Goal: Navigation & Orientation: Find specific page/section

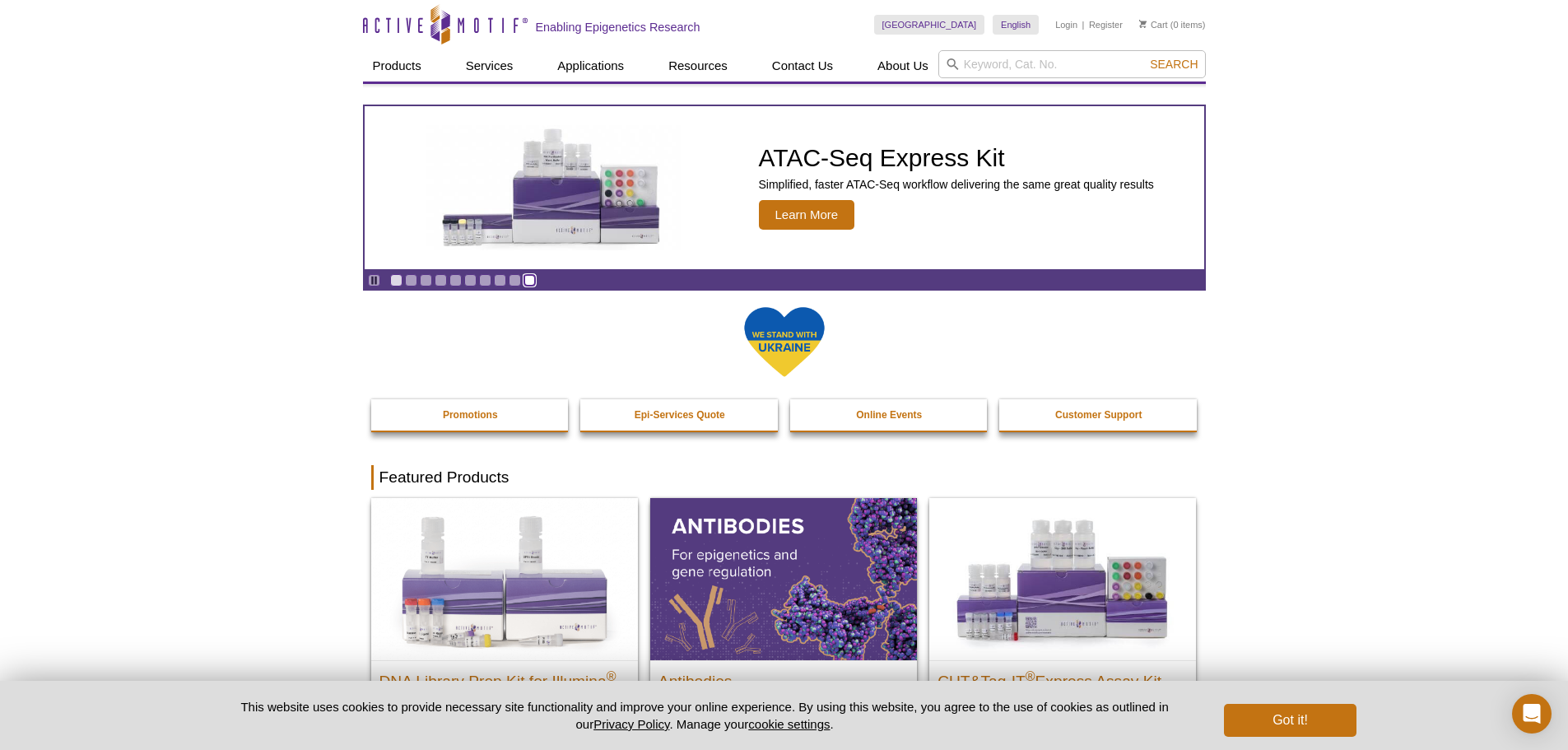
click at [531, 284] on link "Go to slide 10" at bounding box center [529, 280] width 12 height 12
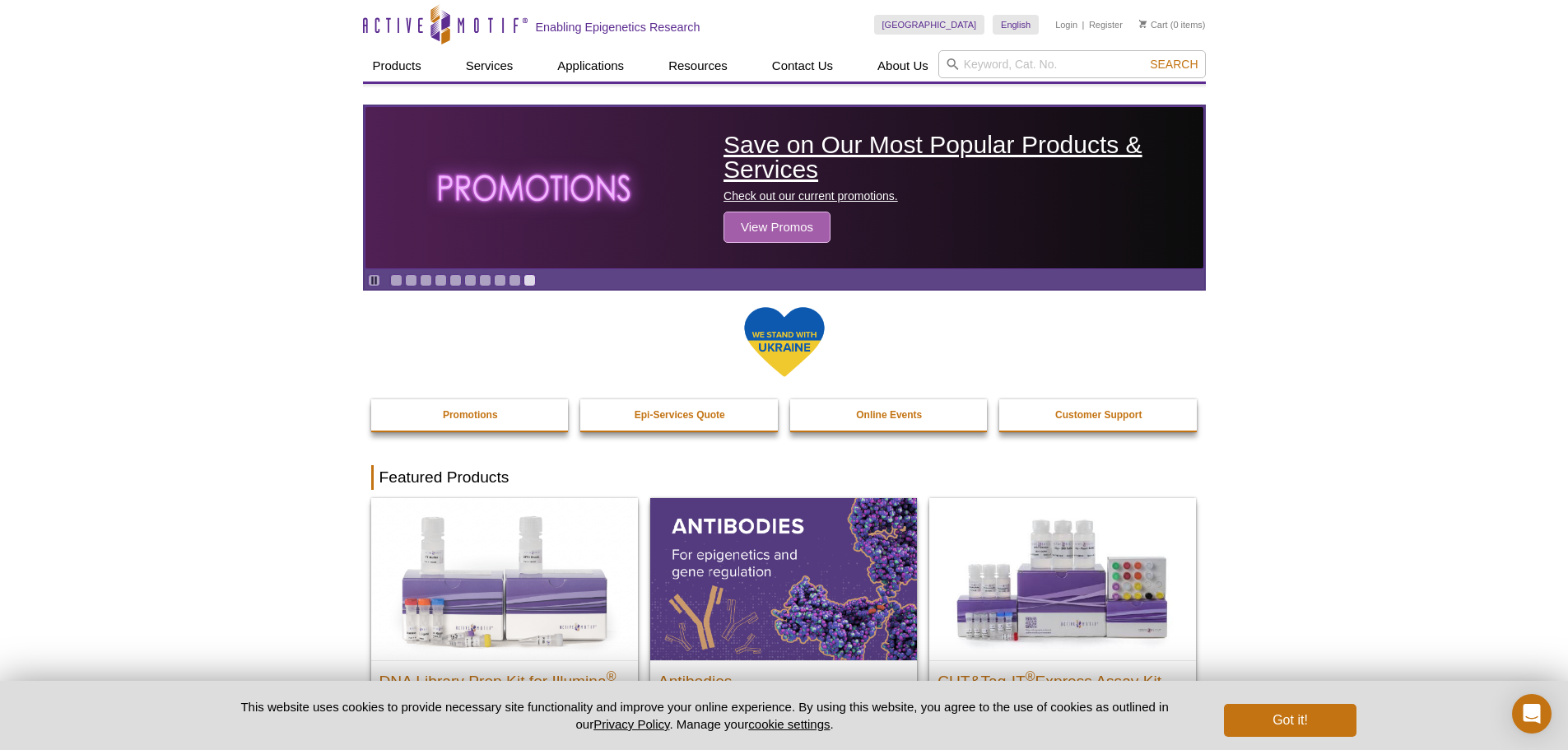
click at [794, 228] on span "View Promos" at bounding box center [777, 227] width 107 height 31
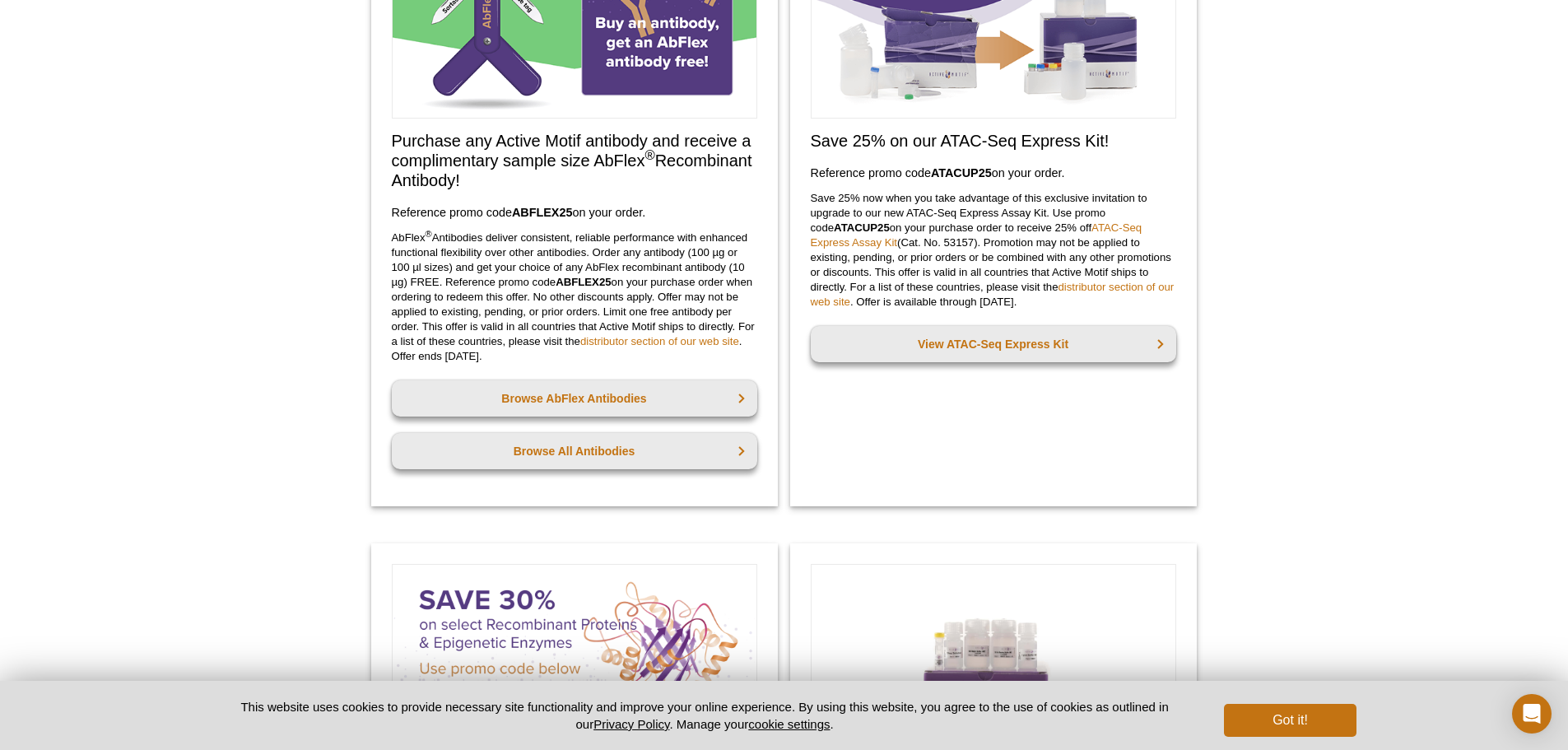
scroll to position [223, 0]
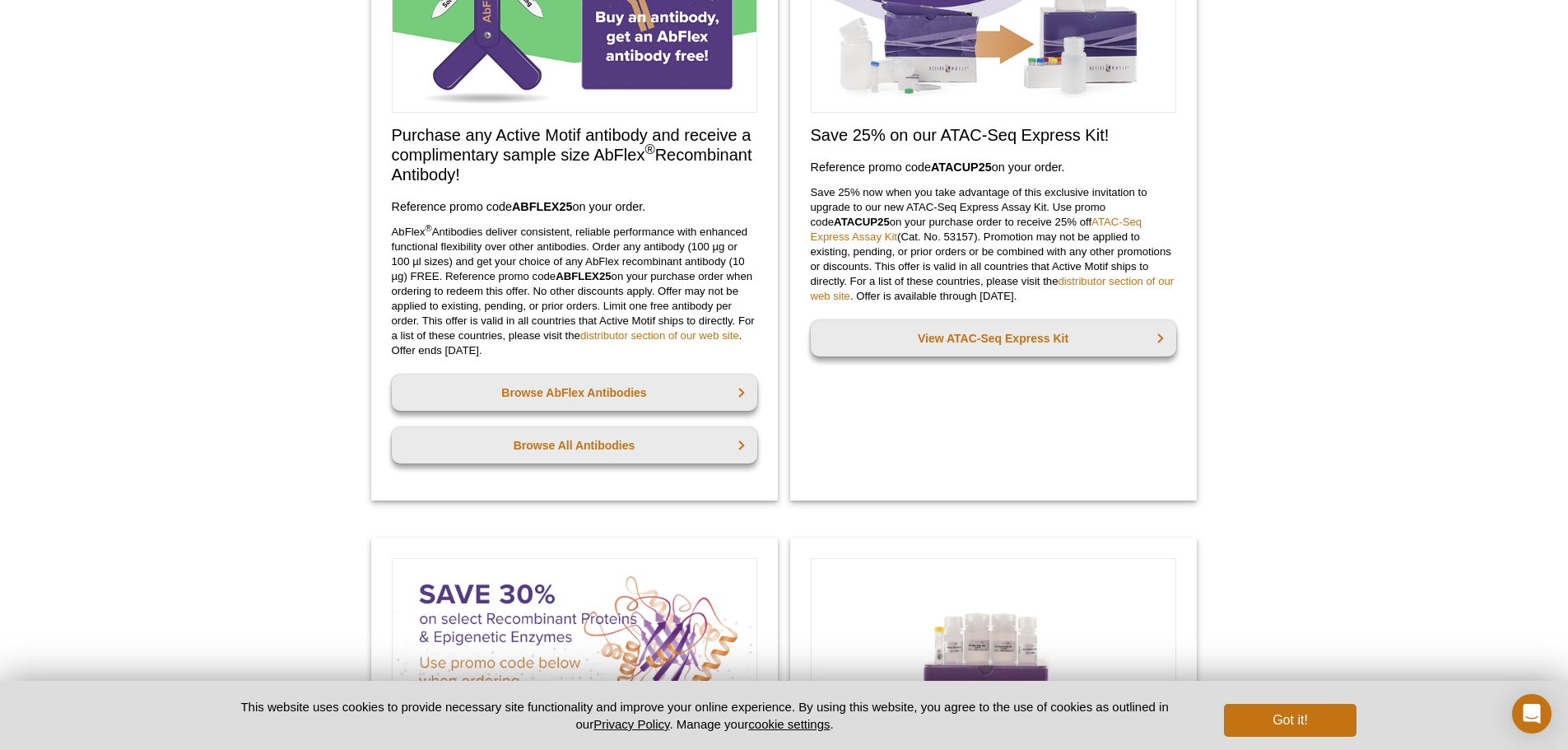
click at [1132, 254] on p "Save 25% now when you take advantage of this exclusive invitation to upgrade to…" at bounding box center [993, 245] width 365 height 119
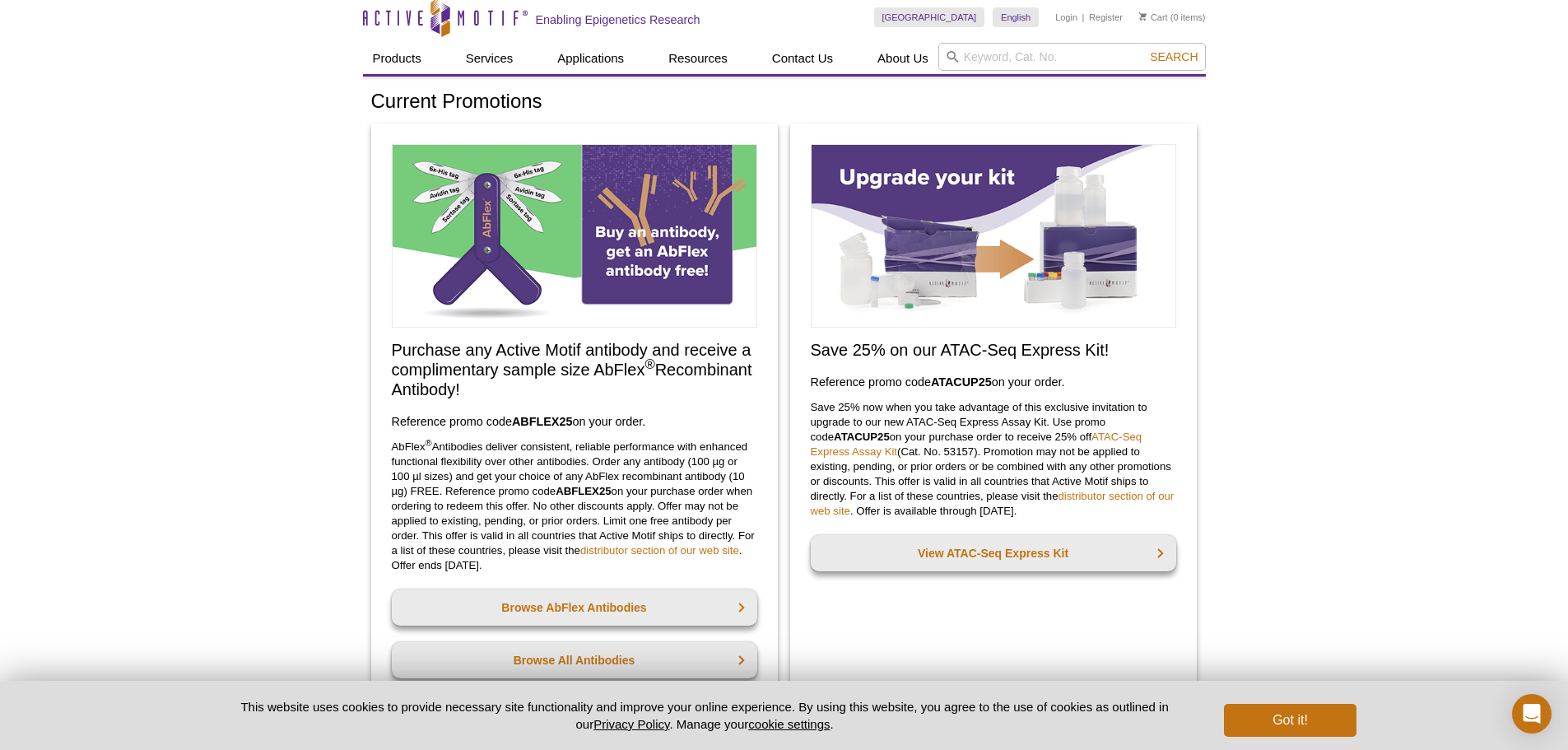
scroll to position [0, 0]
